Goal: Communication & Community: Answer question/provide support

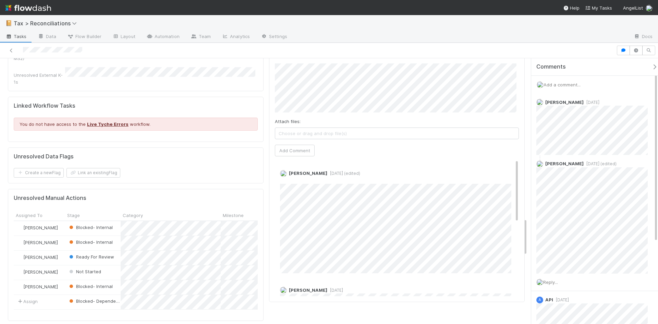
scroll to position [1114, 0]
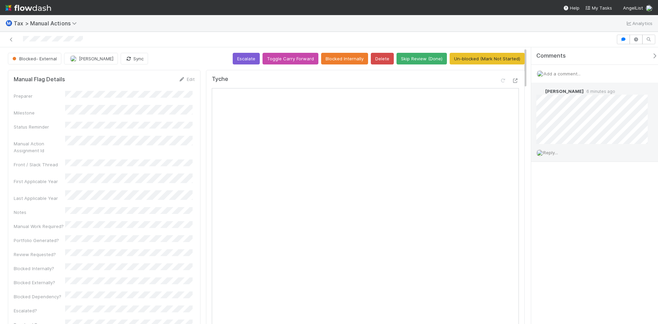
click at [554, 154] on span "Reply..." at bounding box center [550, 152] width 15 height 5
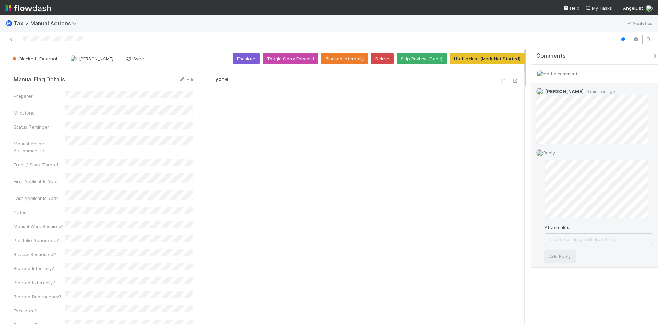
click at [567, 256] on button "Add Reply" at bounding box center [560, 257] width 31 height 12
